Goal: Task Accomplishment & Management: Use online tool/utility

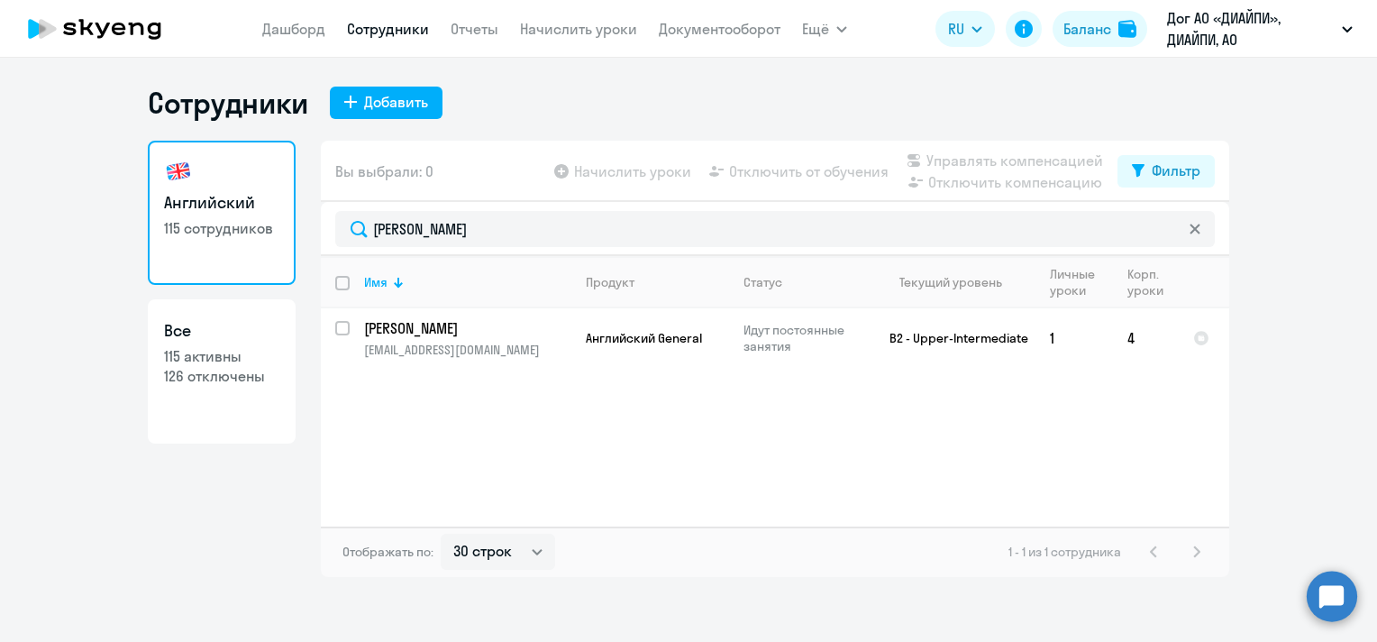
select select "30"
click at [358, 235] on input "[PERSON_NAME]" at bounding box center [775, 229] width 880 height 36
type input "[PERSON_NAME]"
click at [607, 34] on link "Начислить уроки" at bounding box center [578, 29] width 117 height 18
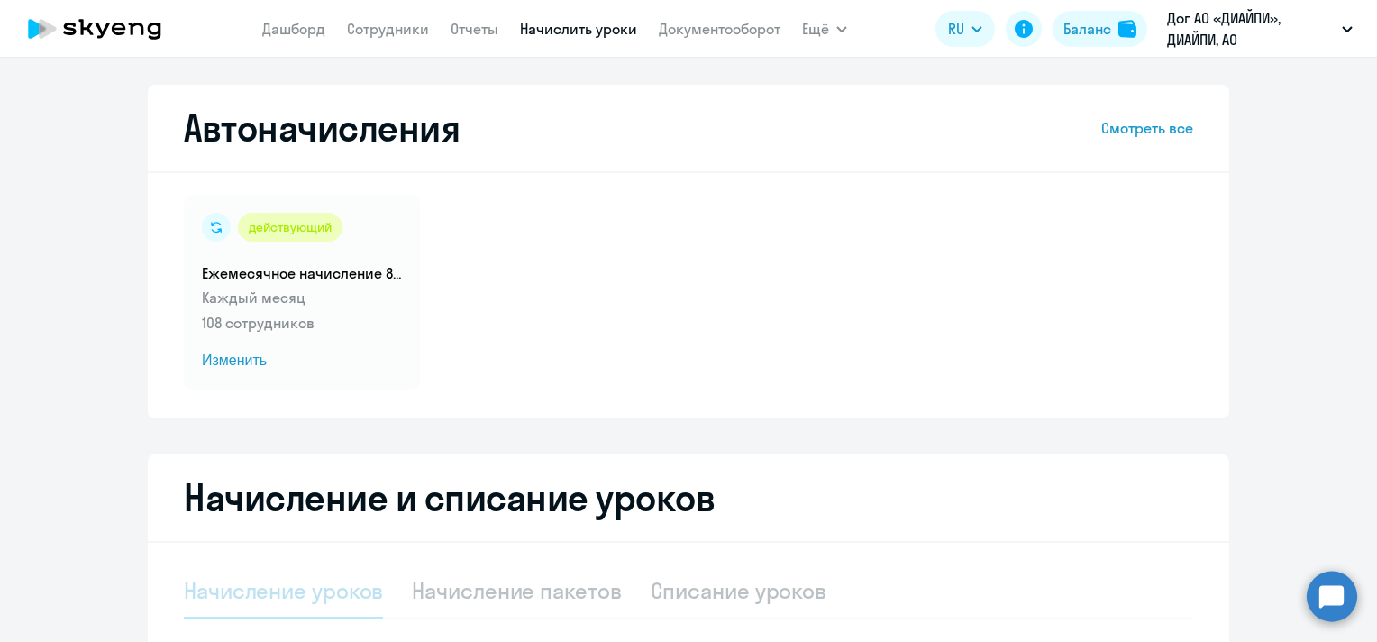
select select "10"
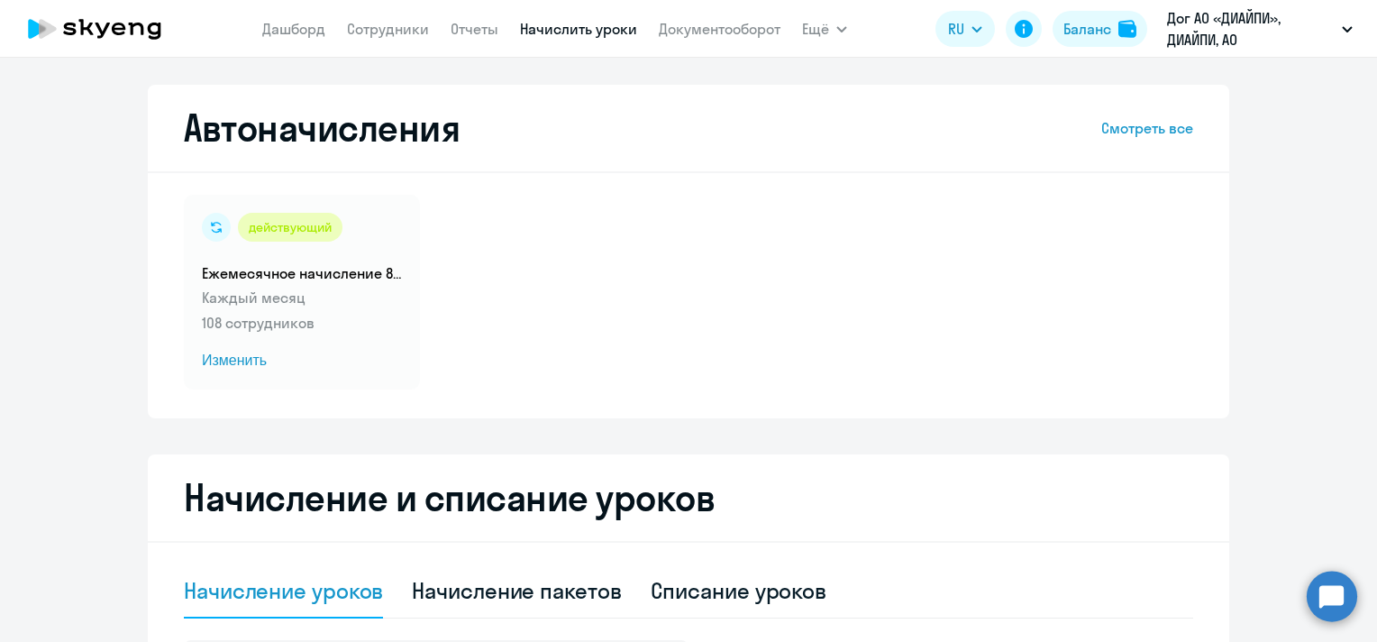
click at [386, 14] on nav "[PERSON_NAME] Отчеты Начислить уроки Документооборот" at bounding box center [521, 29] width 518 height 36
click at [394, 38] on app-menu-item-link "Сотрудники" at bounding box center [388, 29] width 82 height 23
click at [393, 18] on app-menu-item-link "Сотрудники" at bounding box center [388, 29] width 82 height 23
click at [399, 30] on link "Сотрудники" at bounding box center [388, 29] width 82 height 18
select select "30"
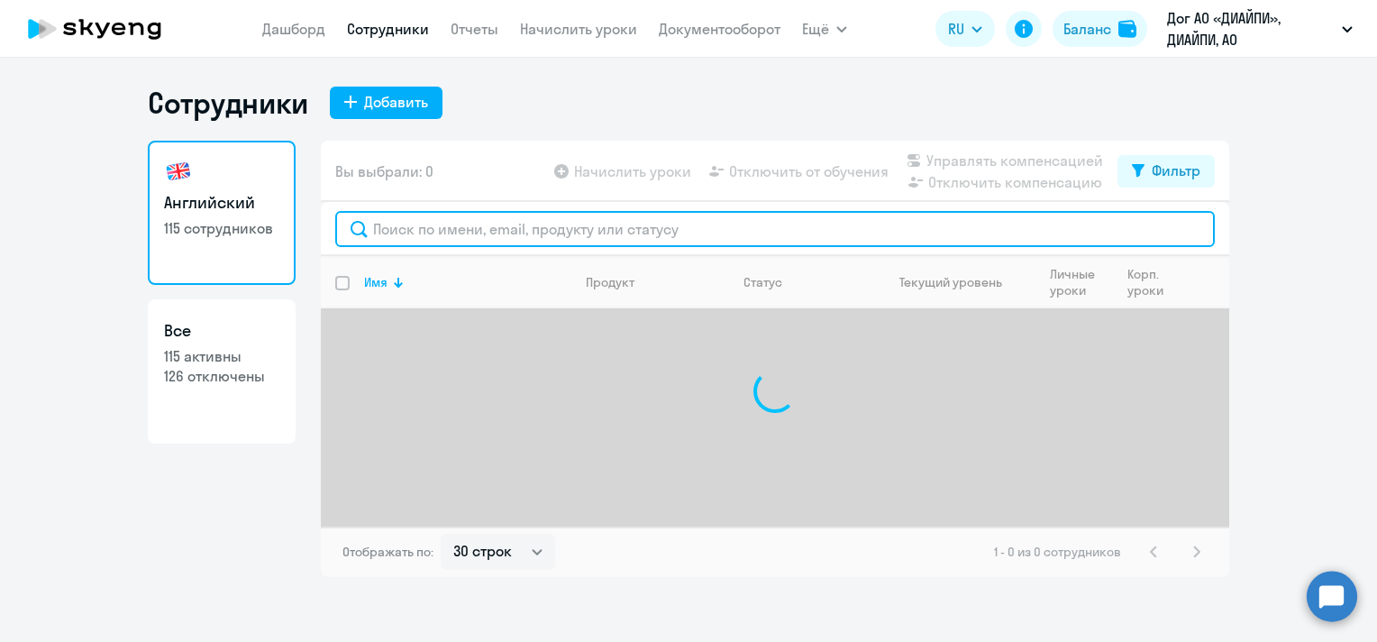
click at [526, 233] on input "text" at bounding box center [775, 229] width 880 height 36
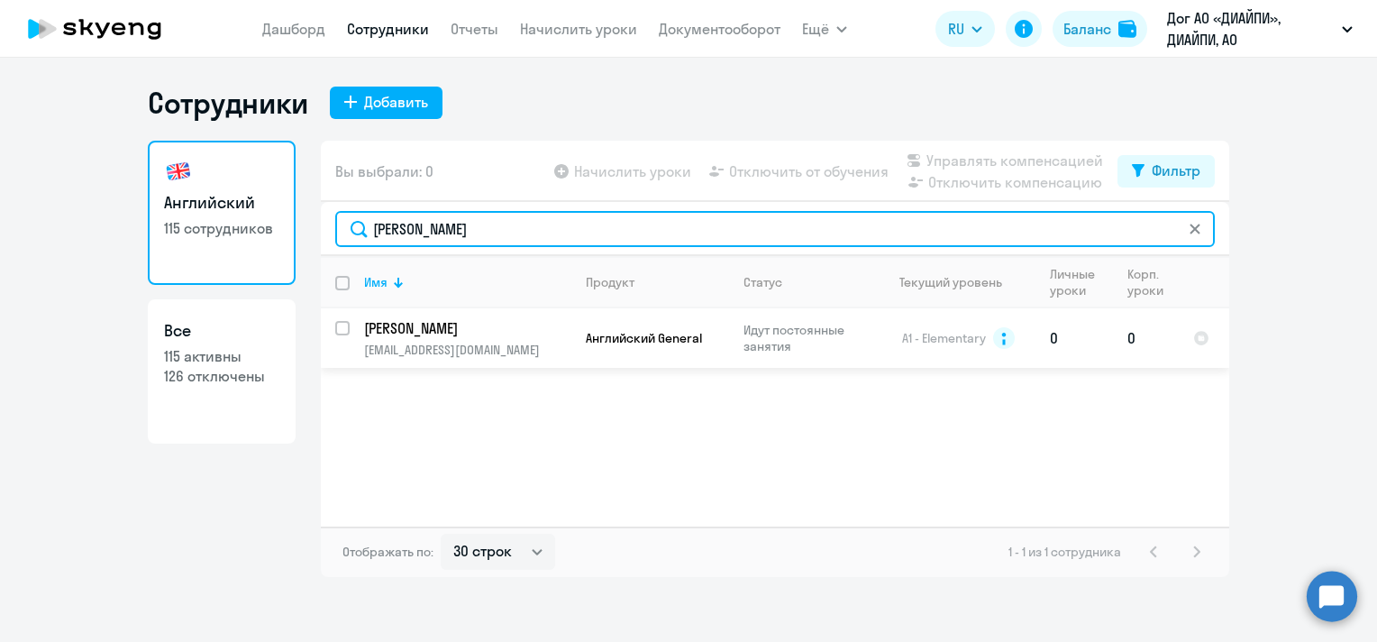
type input "[PERSON_NAME]"
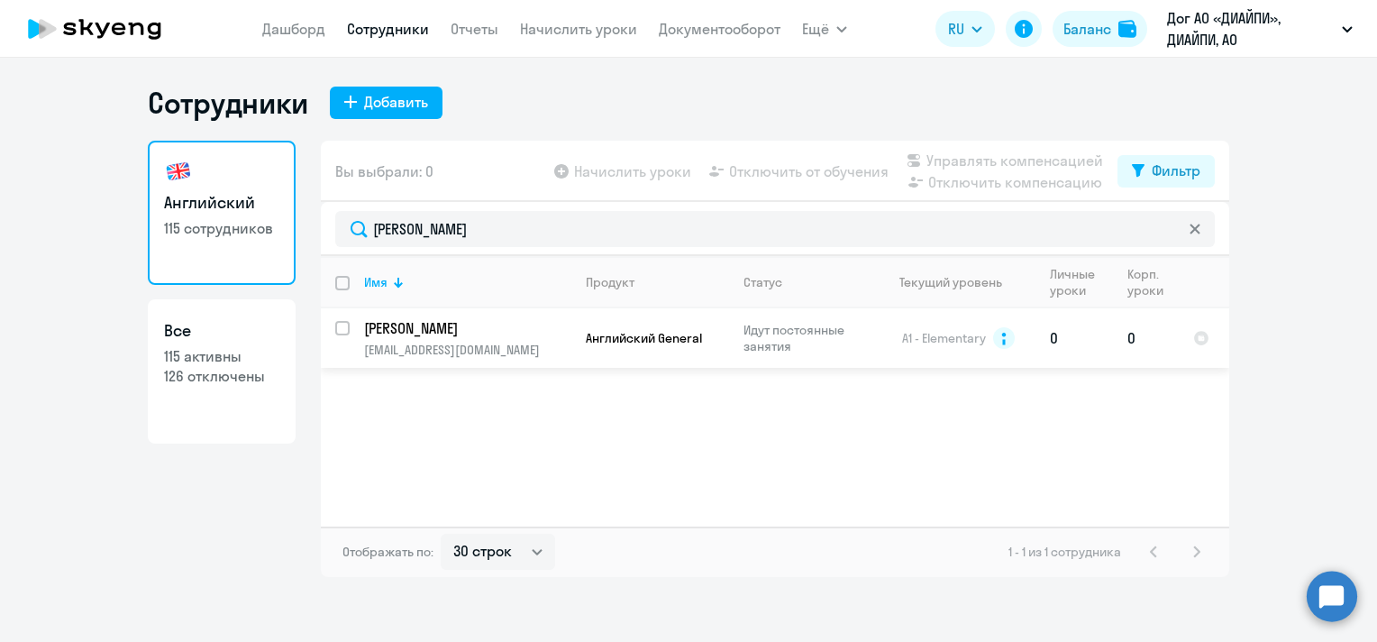
click at [517, 341] on td "[PERSON_NAME] [EMAIL_ADDRESS][DOMAIN_NAME]" at bounding box center [461, 337] width 222 height 59
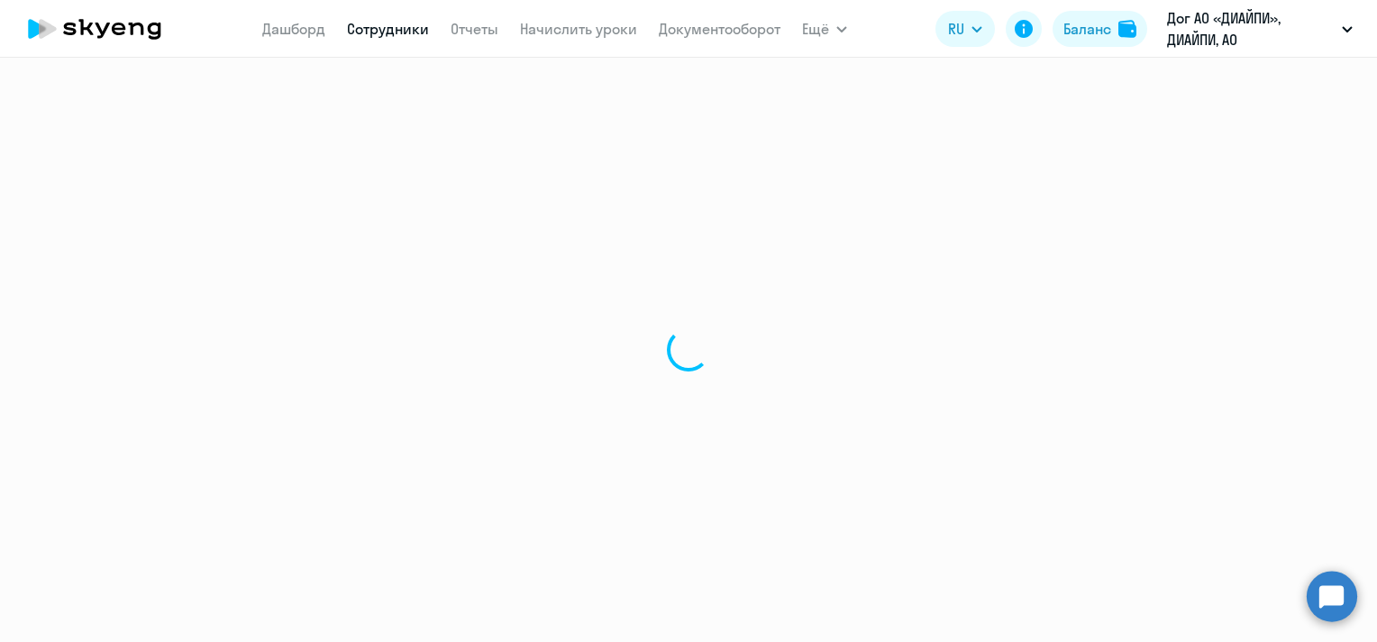
select select "english"
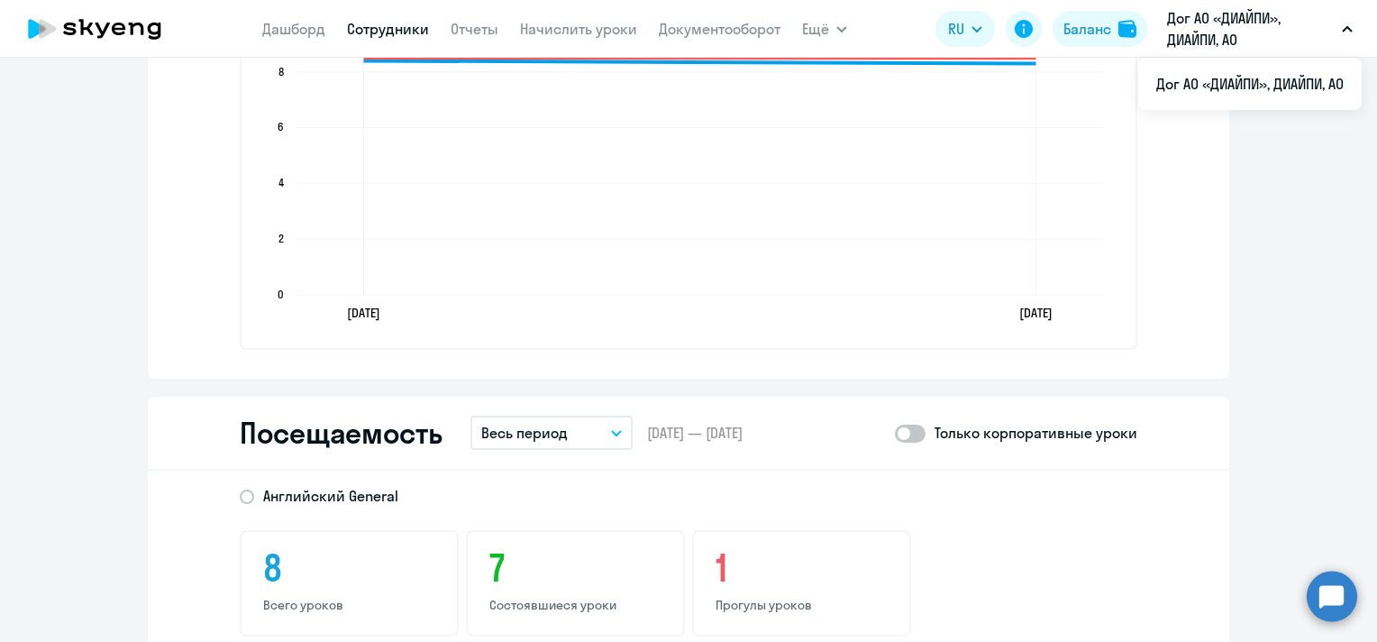
scroll to position [1983, 0]
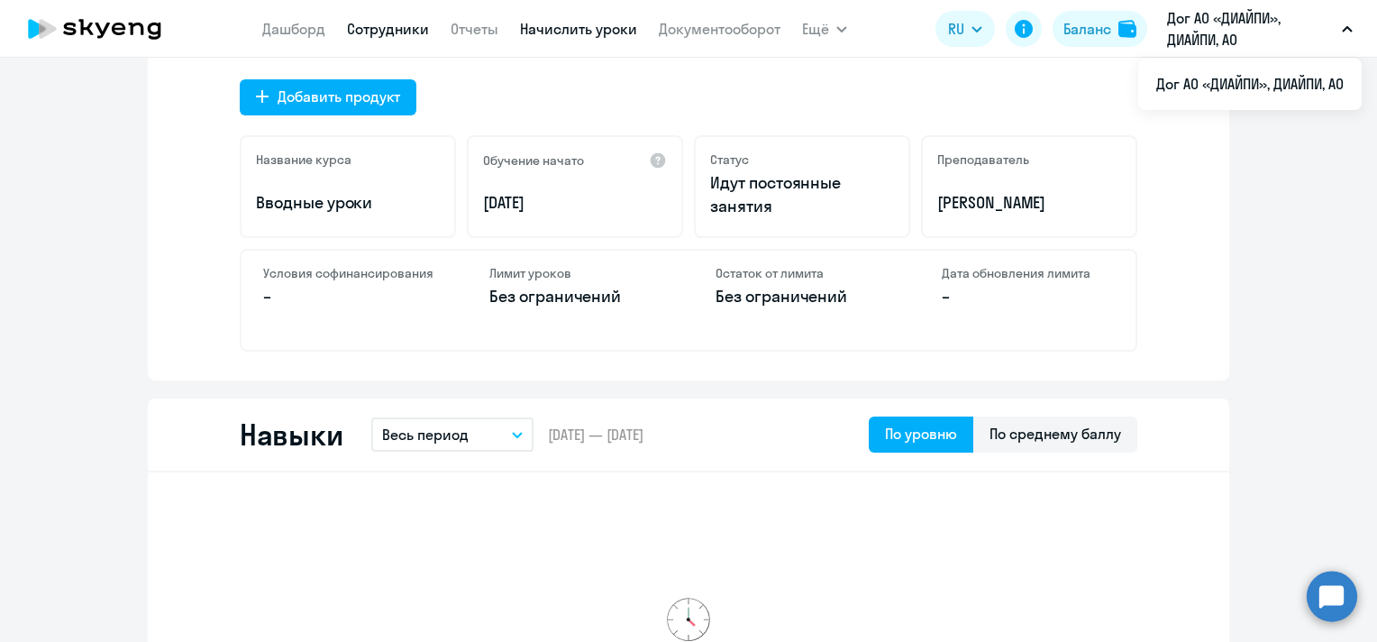
click at [606, 32] on link "Начислить уроки" at bounding box center [578, 29] width 117 height 18
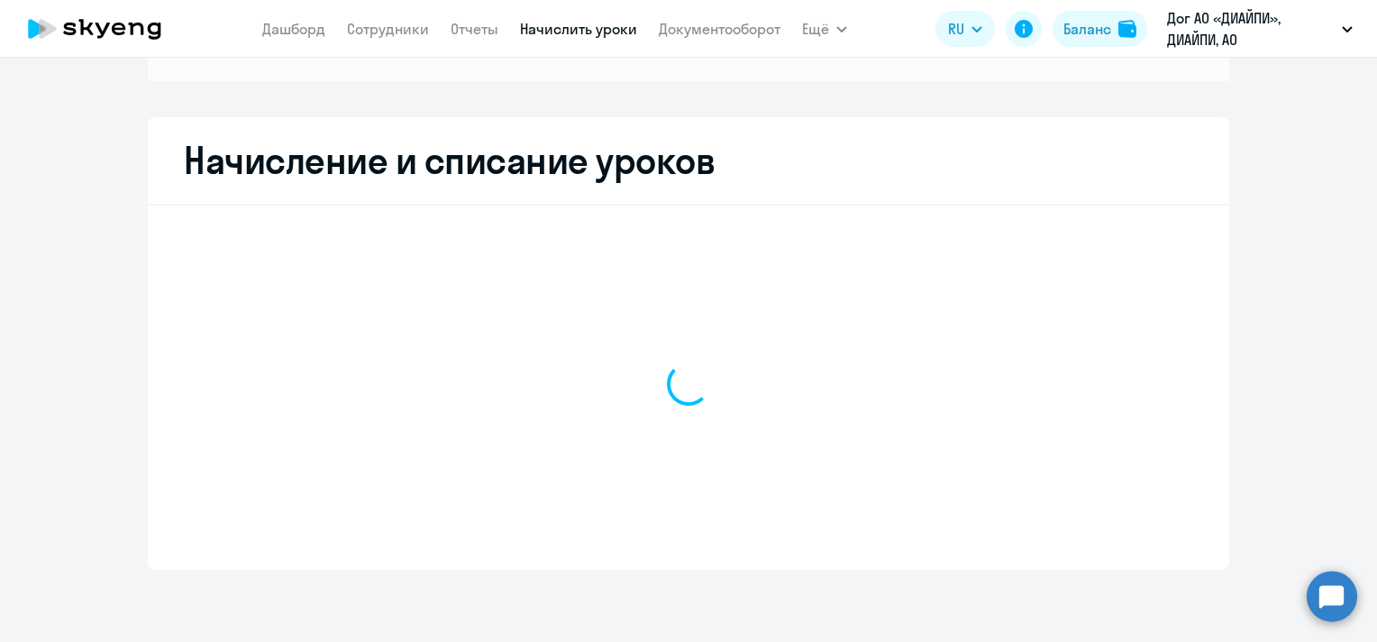
scroll to position [263, 0]
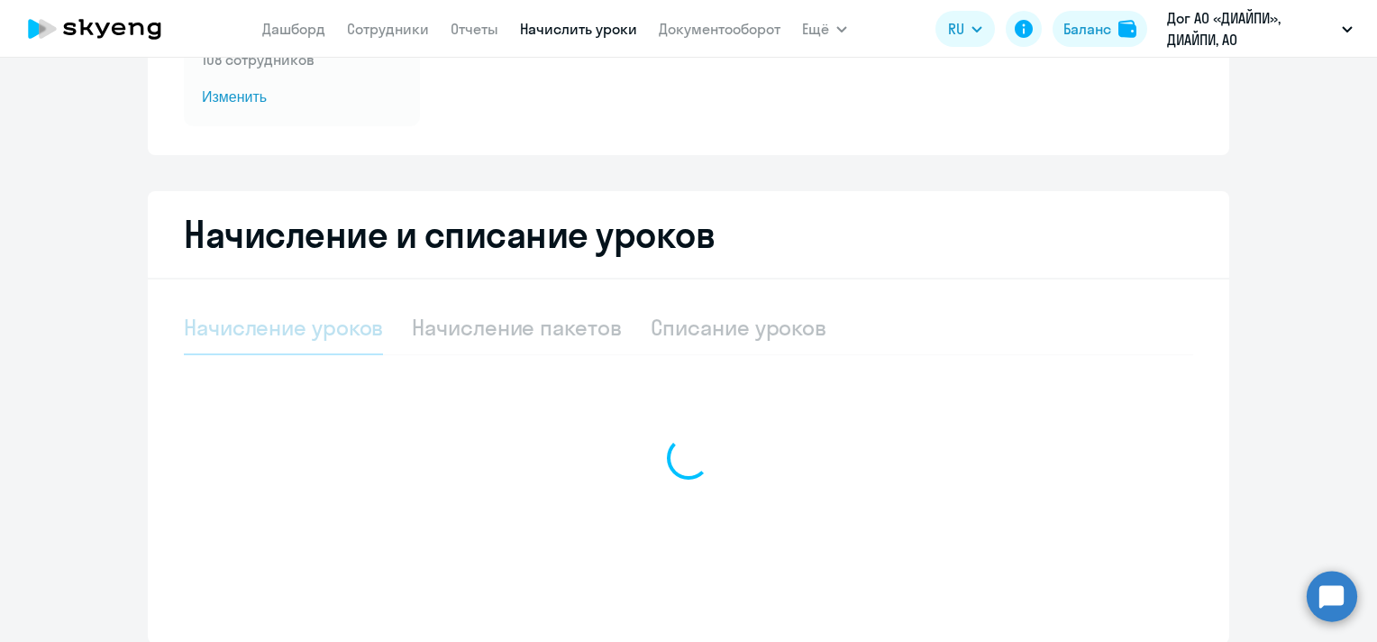
select select "10"
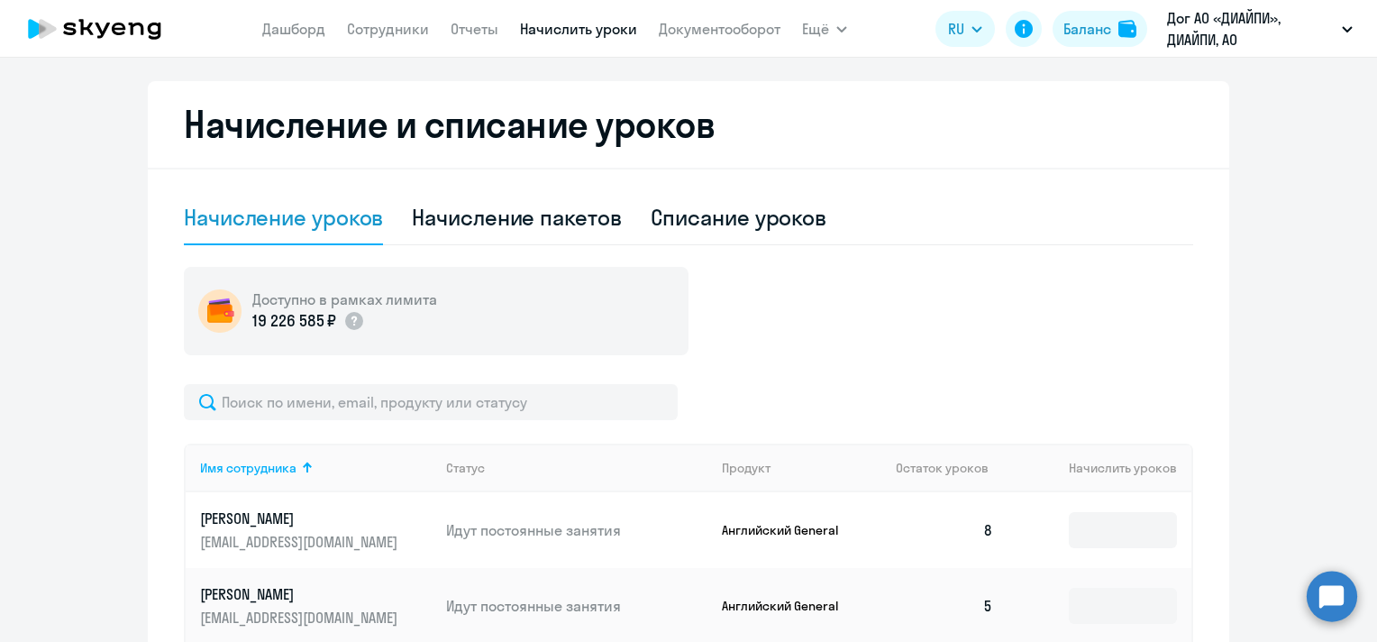
scroll to position [443, 0]
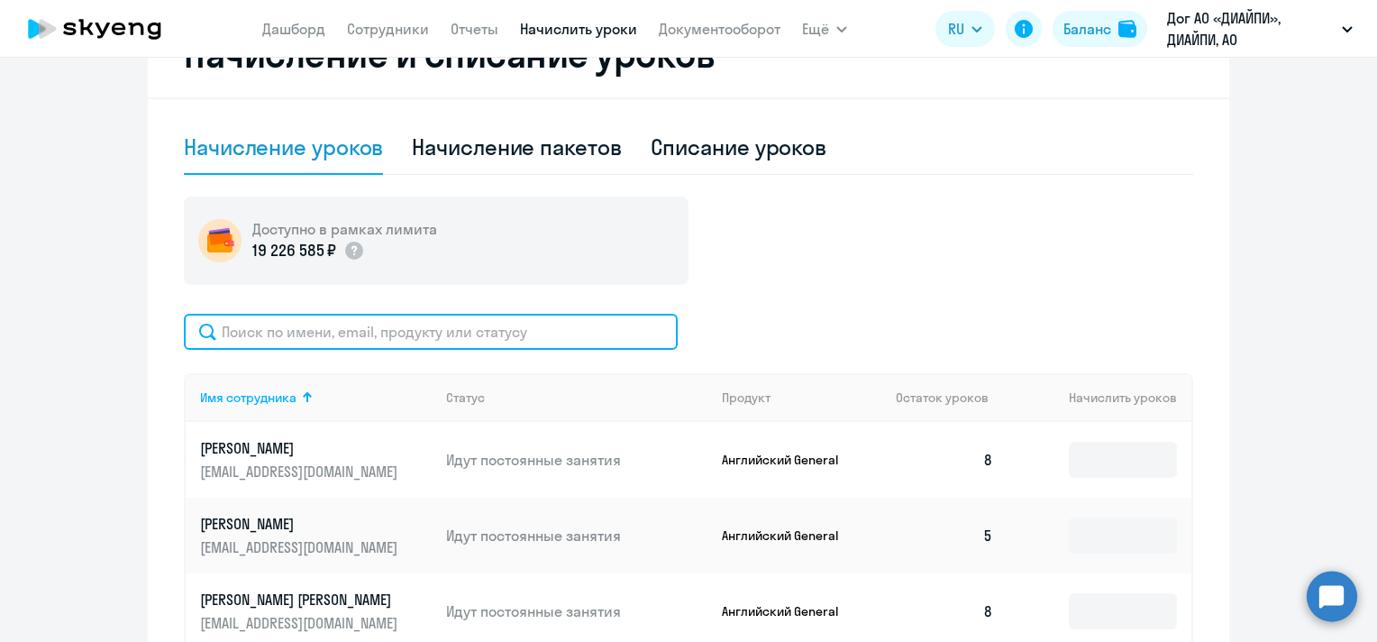
click at [495, 330] on input "text" at bounding box center [431, 332] width 494 height 36
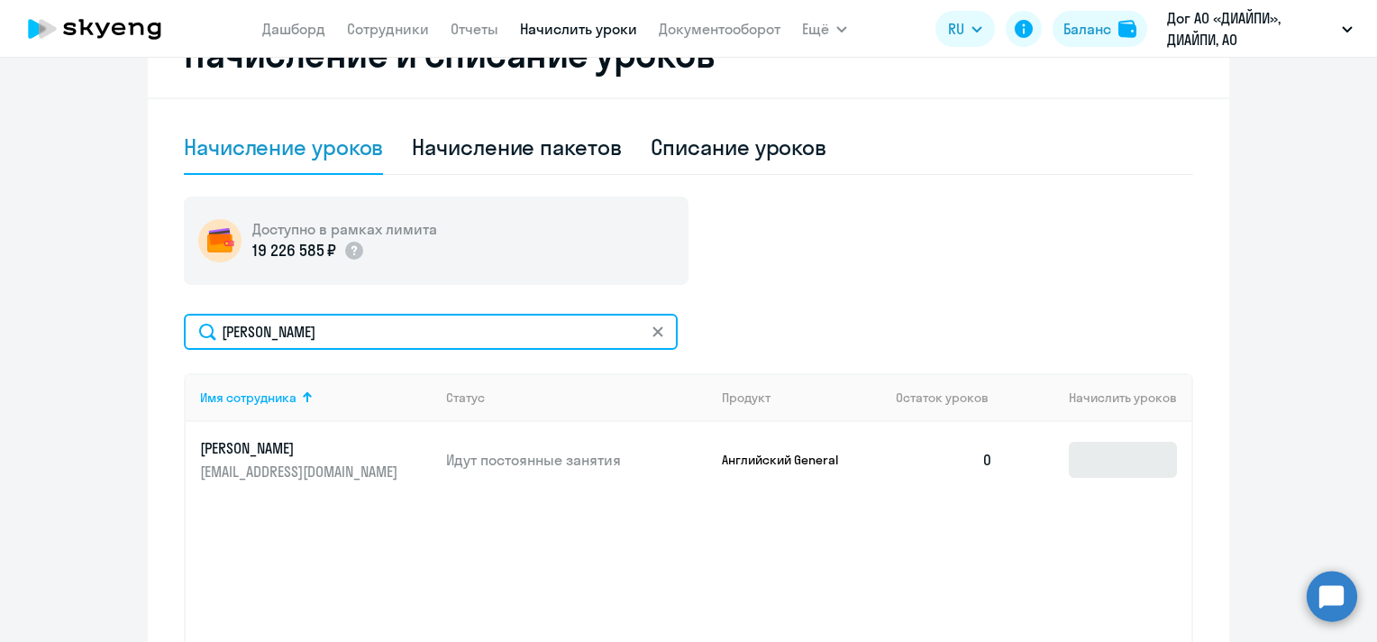
type input "[PERSON_NAME]"
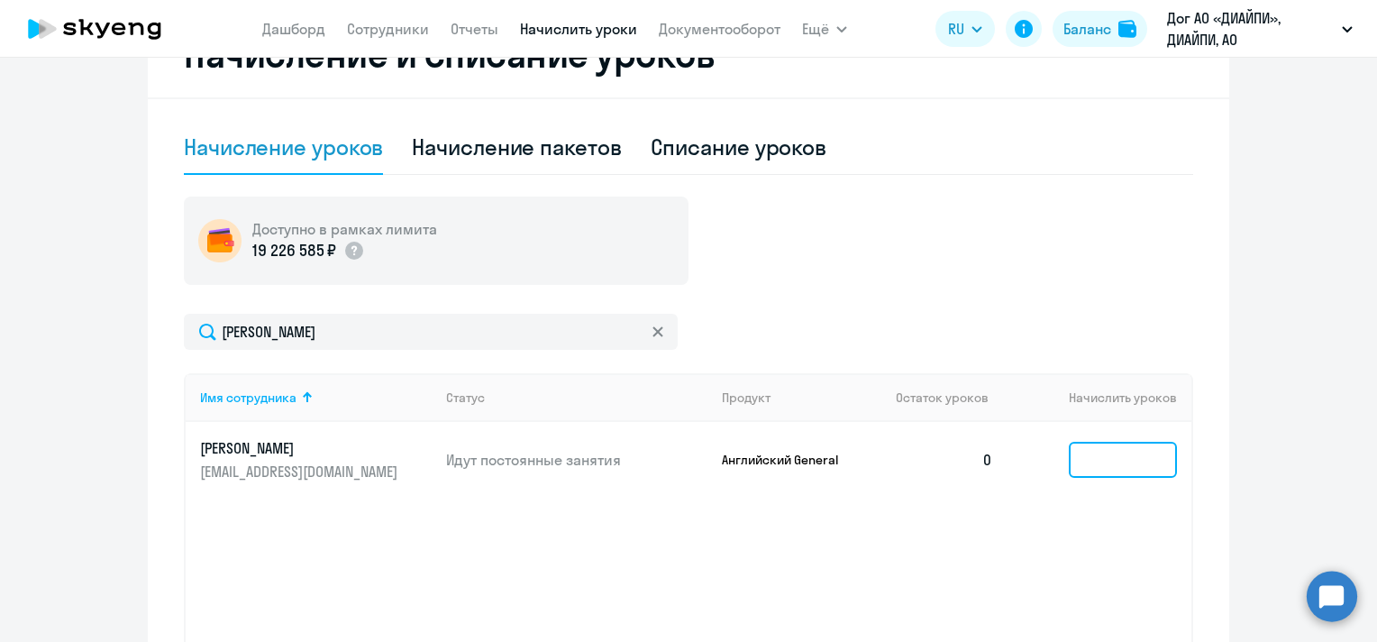
click at [1100, 459] on input at bounding box center [1123, 460] width 108 height 36
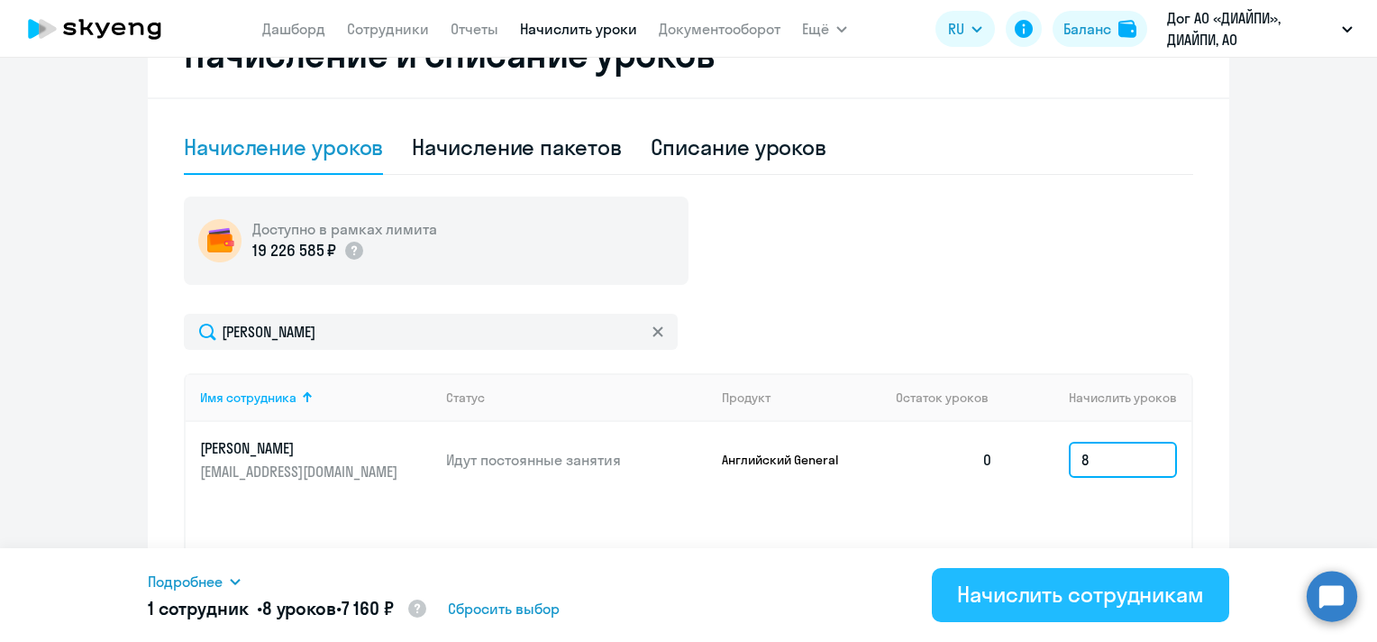
type input "8"
click at [1070, 585] on div "Начислить сотрудникам" at bounding box center [1080, 593] width 247 height 29
